Goal: Check status: Check status

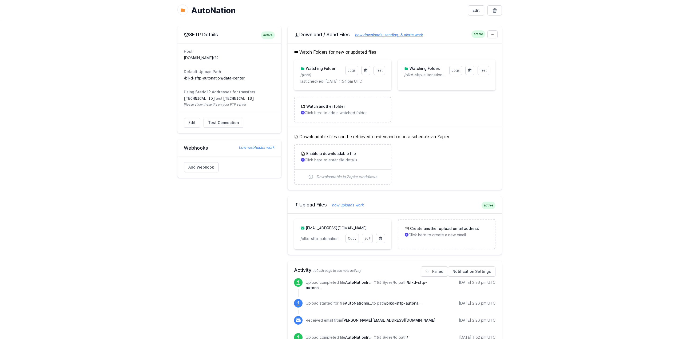
scroll to position [80, 0]
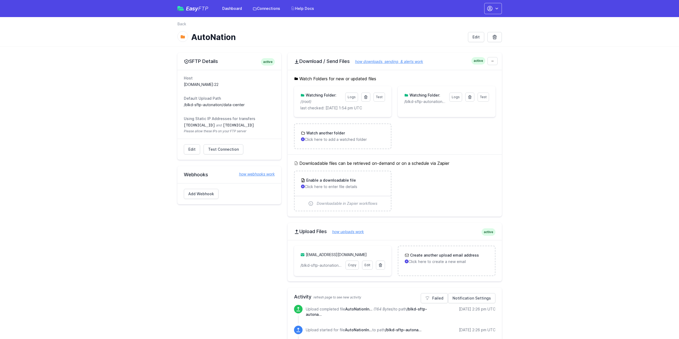
scroll to position [80, 0]
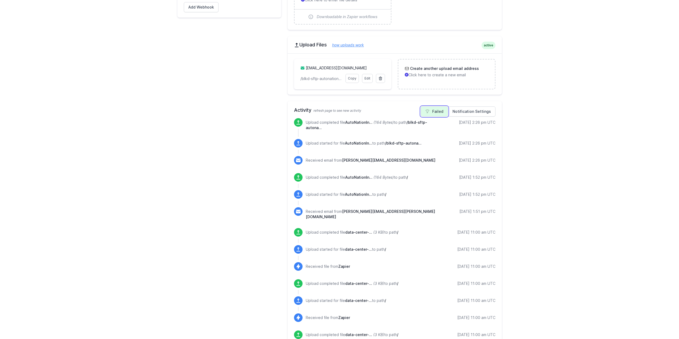
click at [439, 111] on link "Failed" at bounding box center [434, 111] width 27 height 10
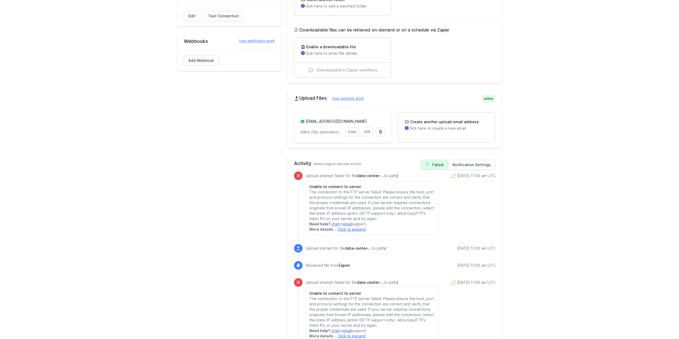
scroll to position [160, 0]
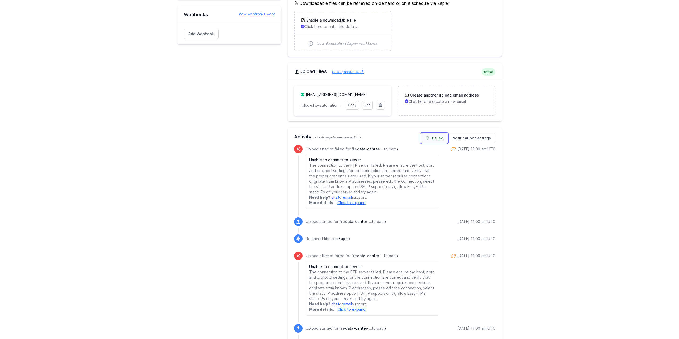
click at [437, 140] on link "Failed" at bounding box center [434, 138] width 27 height 10
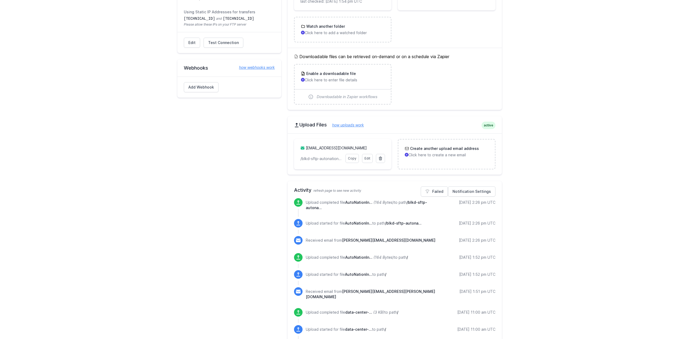
scroll to position [133, 0]
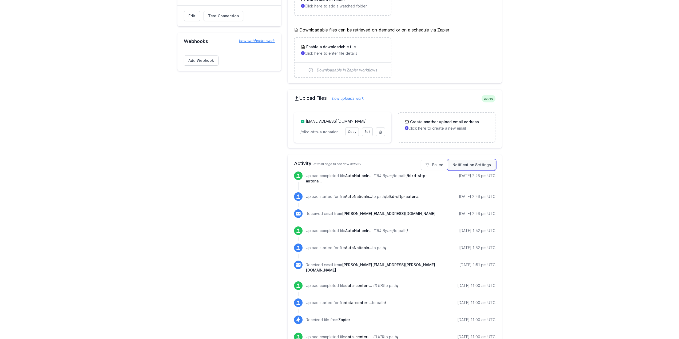
click at [475, 162] on link "Notification Settings" at bounding box center [471, 165] width 47 height 10
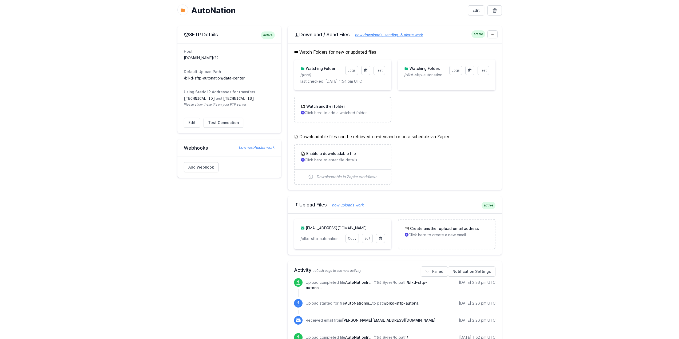
scroll to position [107, 0]
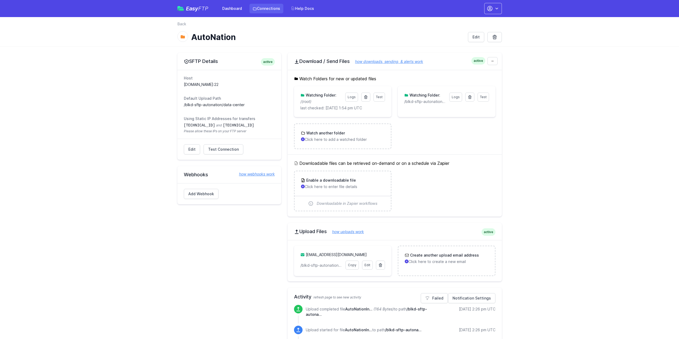
click at [273, 13] on link "Connections" at bounding box center [266, 9] width 34 height 10
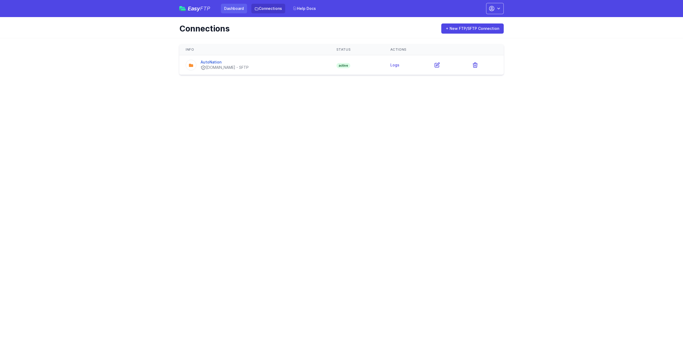
click at [243, 6] on link "Dashboard" at bounding box center [234, 9] width 26 height 10
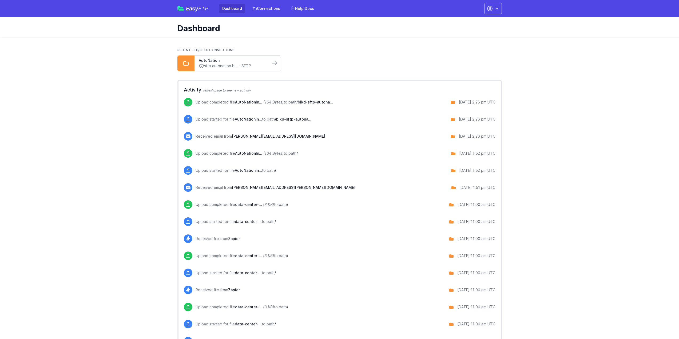
click at [232, 64] on link "sftp.autonation.b... - SFTP" at bounding box center [232, 66] width 67 height 6
